Goal: Navigation & Orientation: Go to known website

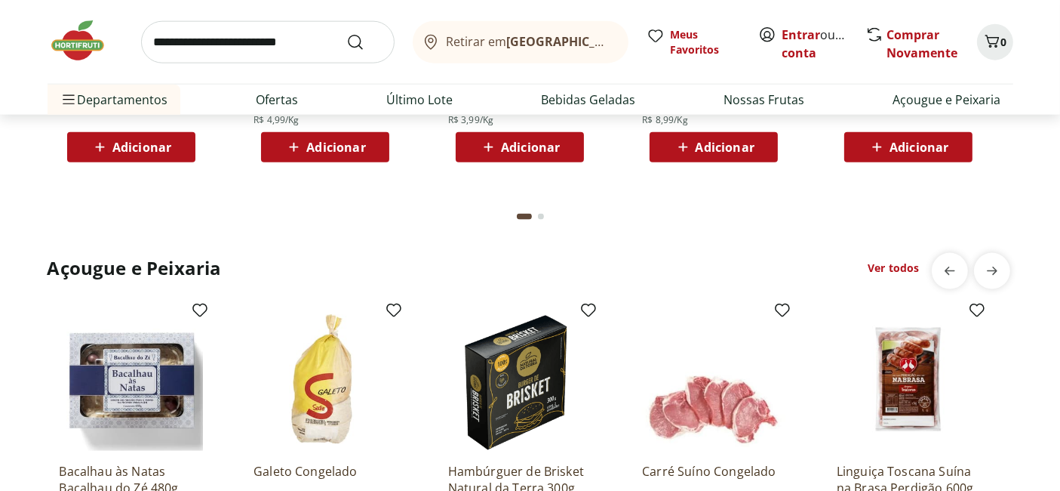
scroll to position [2012, 0]
